Goal: Task Accomplishment & Management: Manage account settings

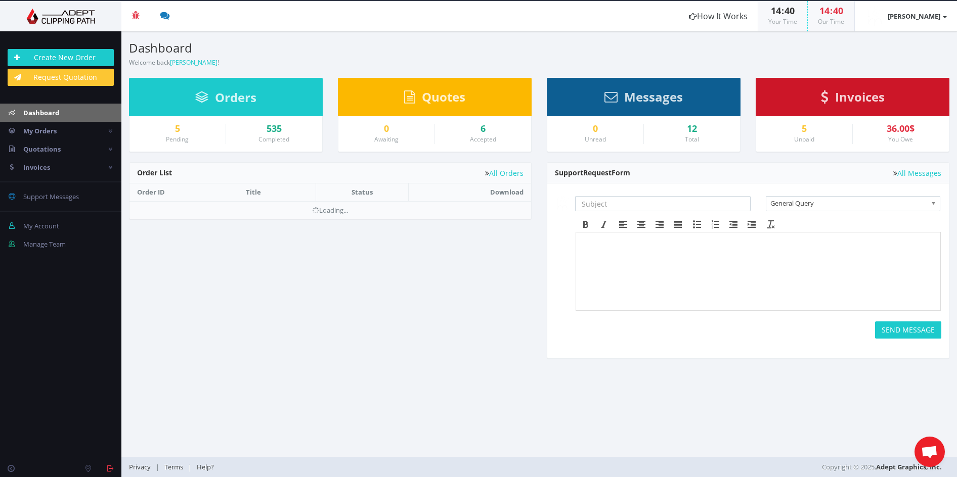
click at [69, 12] on img at bounding box center [61, 16] width 106 height 15
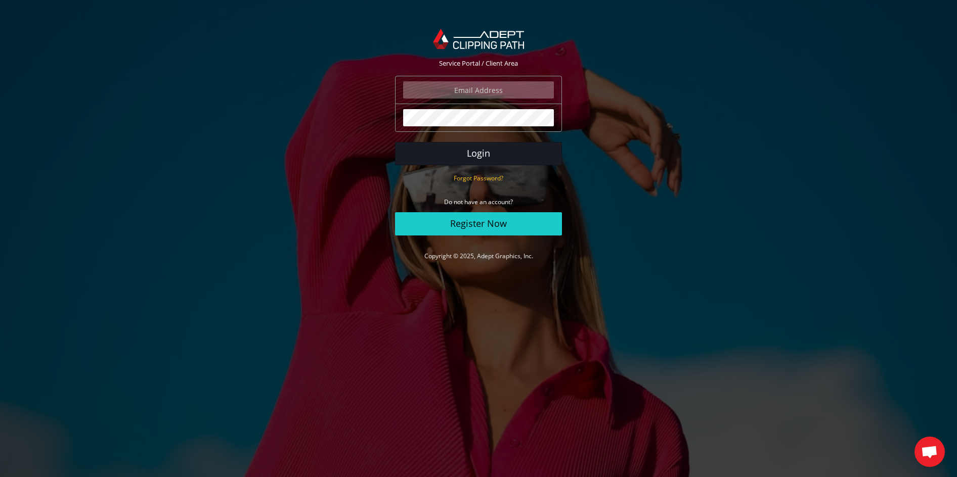
type input "[PERSON_NAME][EMAIL_ADDRESS][DOMAIN_NAME]"
click at [498, 157] on button "Login" at bounding box center [478, 153] width 167 height 23
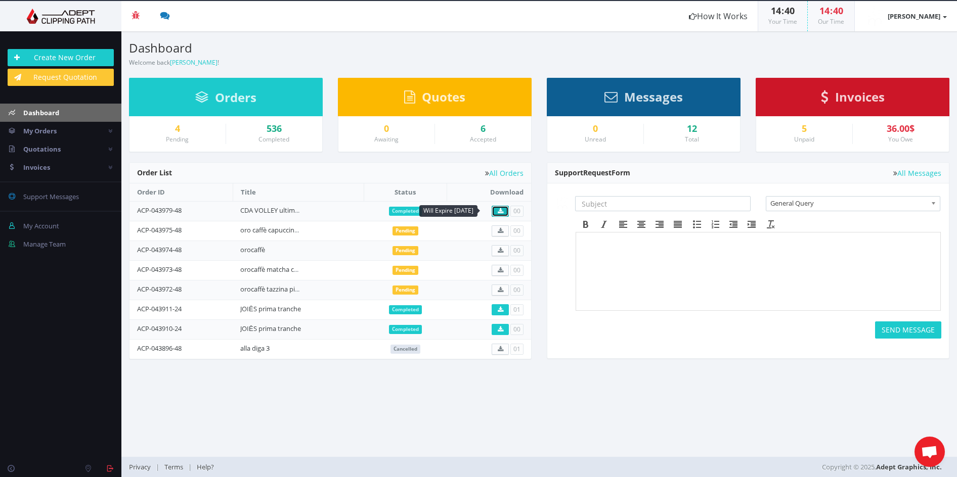
click at [502, 212] on icon at bounding box center [501, 211] width 6 height 6
